Goal: Complete application form

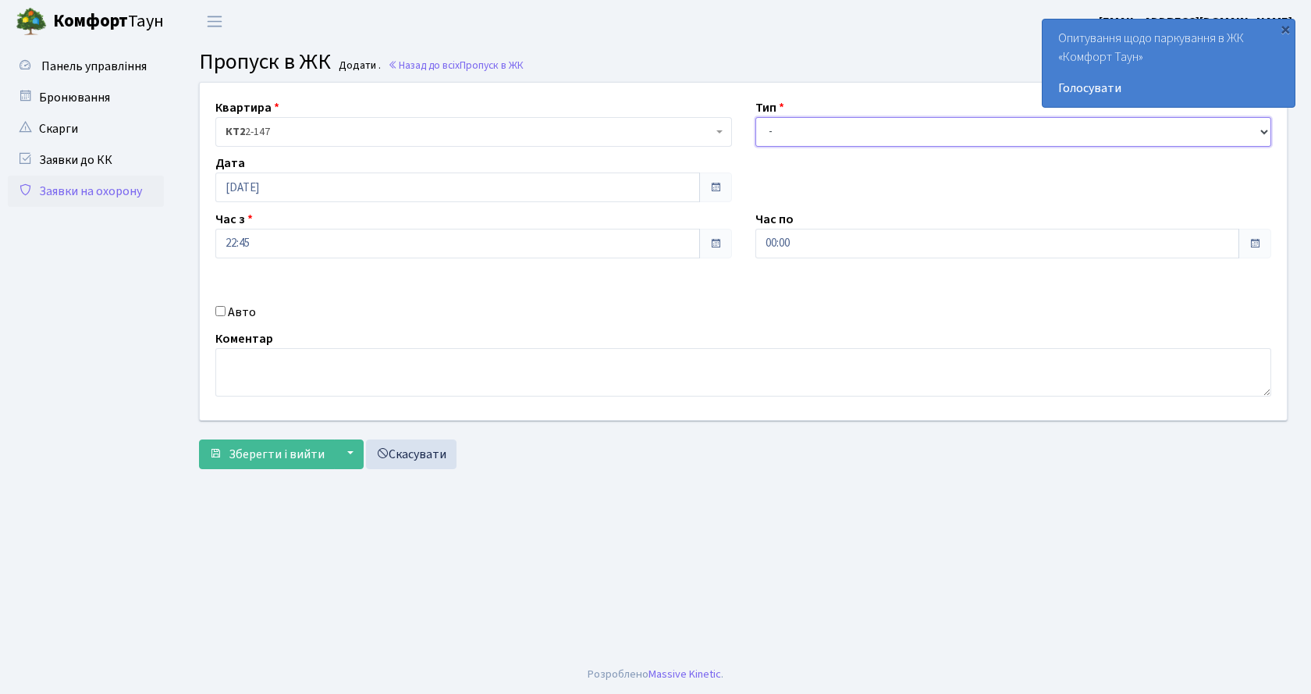
click at [818, 126] on select "- Доставка Таксі Гості Сервіс" at bounding box center [1013, 132] width 517 height 30
select select "2"
click at [755, 117] on select "- Доставка Таксі Гості Сервіс" at bounding box center [1013, 132] width 517 height 30
click at [221, 312] on input "Авто" at bounding box center [220, 311] width 10 height 10
checkbox input "true"
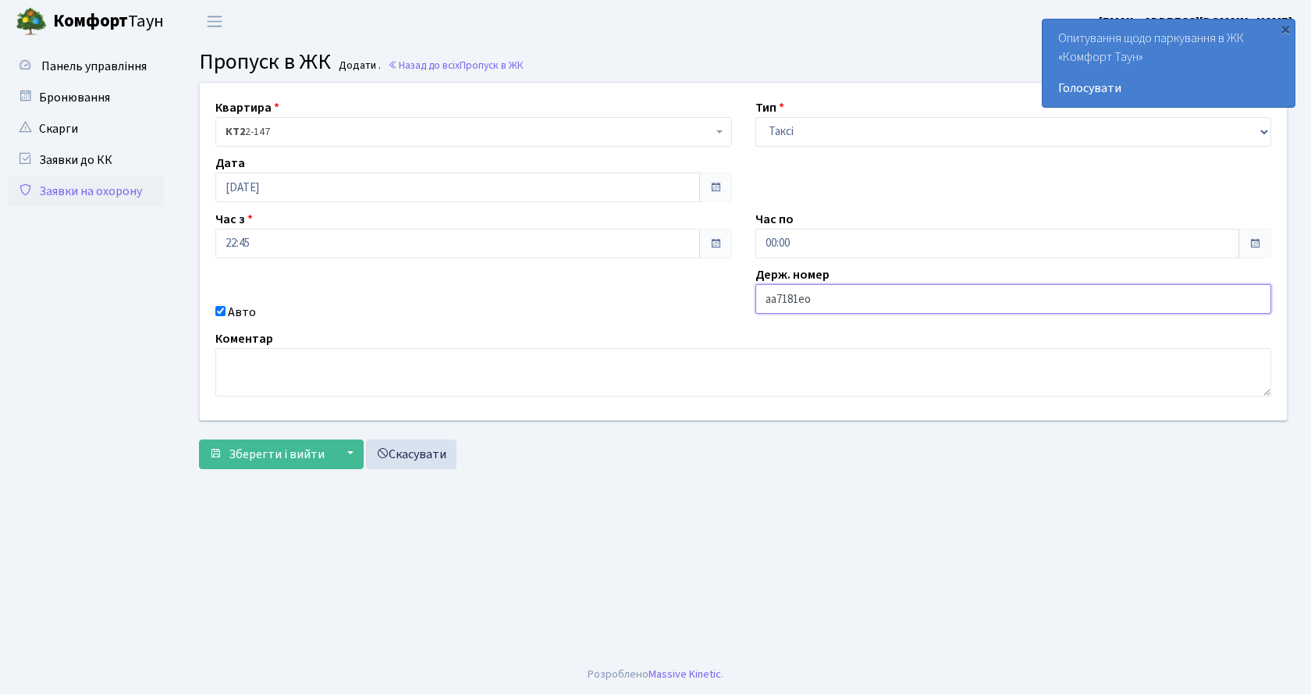
click at [779, 296] on input "аа7181ео" at bounding box center [1013, 299] width 517 height 30
click at [823, 303] on input "АА7181ео" at bounding box center [1013, 299] width 517 height 30
type input "АА7181ЕО"
click at [318, 446] on span "Зберегти і вийти" at bounding box center [277, 454] width 96 height 17
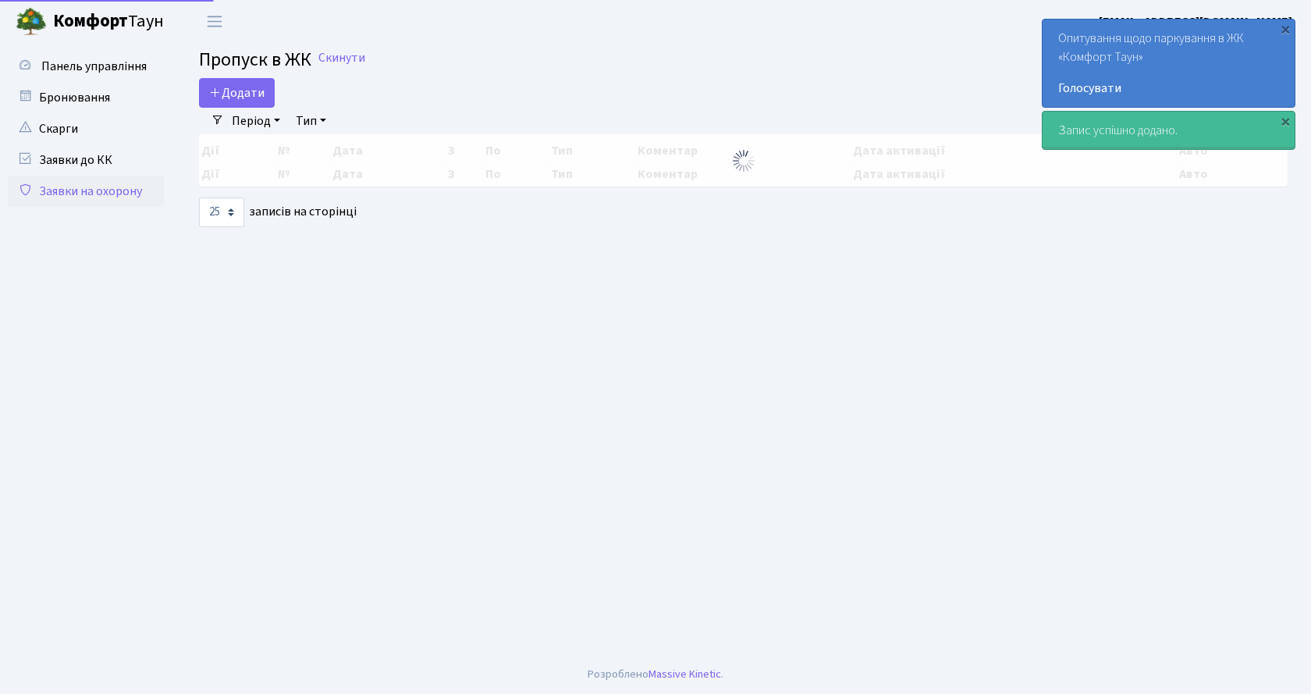
select select "25"
